Goal: Transaction & Acquisition: Book appointment/travel/reservation

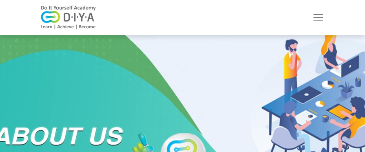
click at [83, 20] on img at bounding box center [68, 17] width 65 height 24
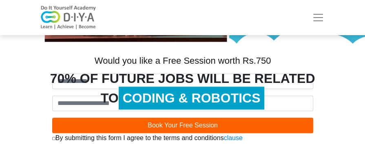
scroll to position [245, 0]
click at [93, 103] on div "70% OF FUTURE JOBS WILL BE RELATED TO CODING & ROBOTICS" at bounding box center [183, 87] width 294 height 39
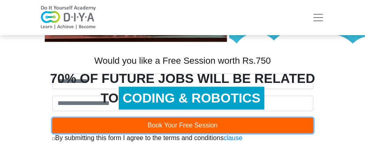
click at [117, 122] on button "Book Your Free Session" at bounding box center [182, 124] width 261 height 15
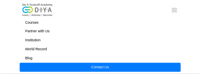
scroll to position [245, 0]
